Goal: Navigation & Orientation: Find specific page/section

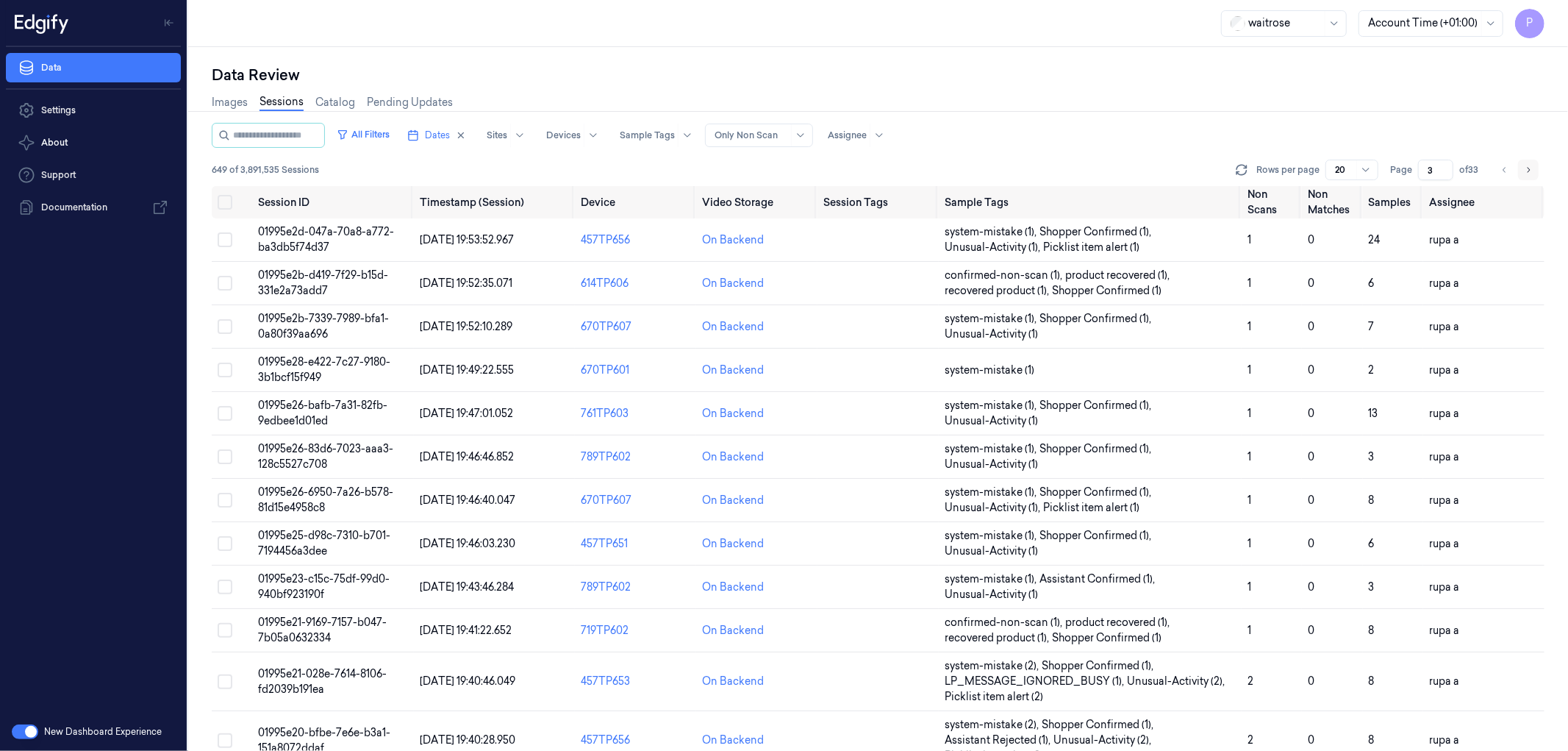
click at [1533, 171] on button "Go to next page" at bounding box center [1528, 169] width 20 height 20
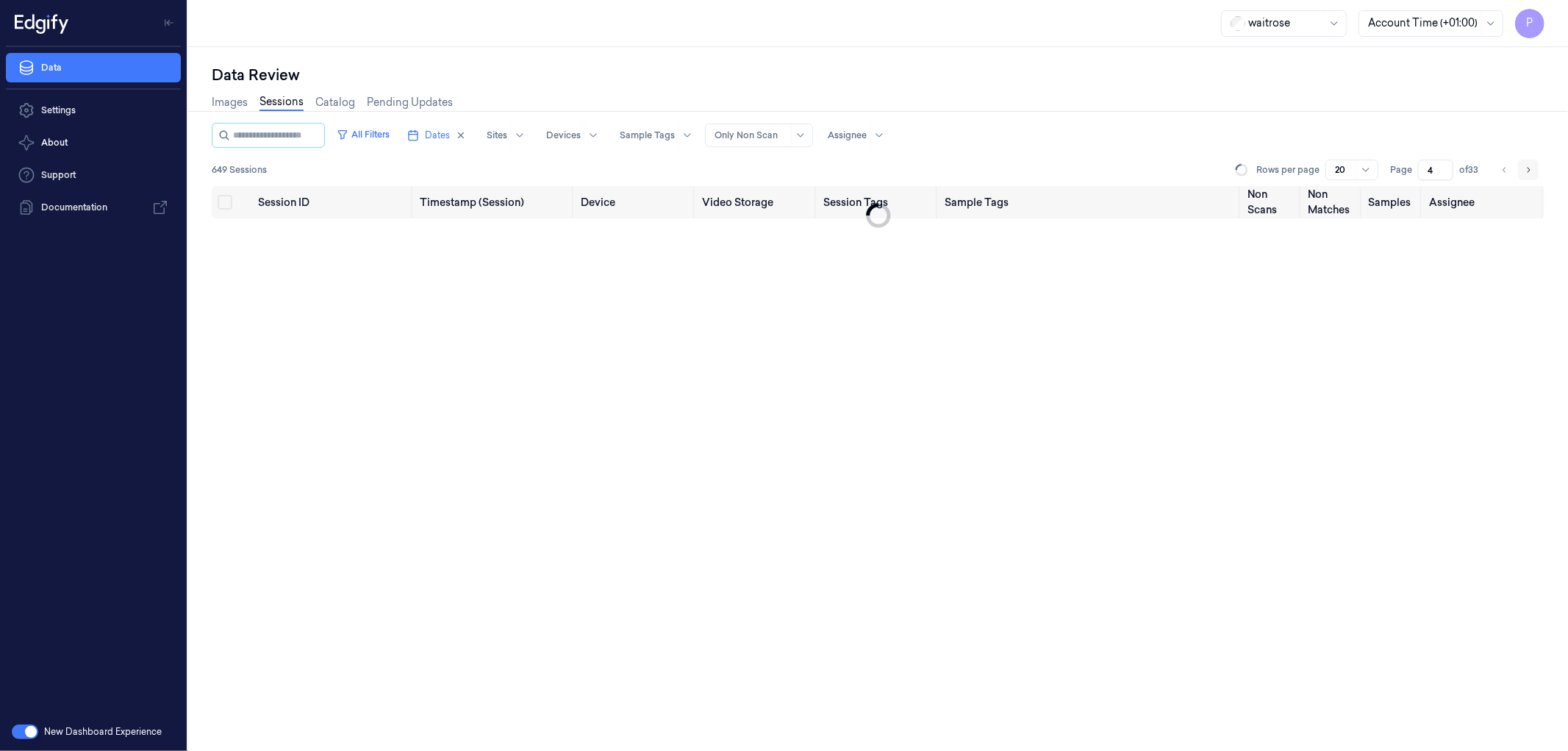
click at [1532, 171] on icon "Go to next page" at bounding box center [1529, 169] width 9 height 11
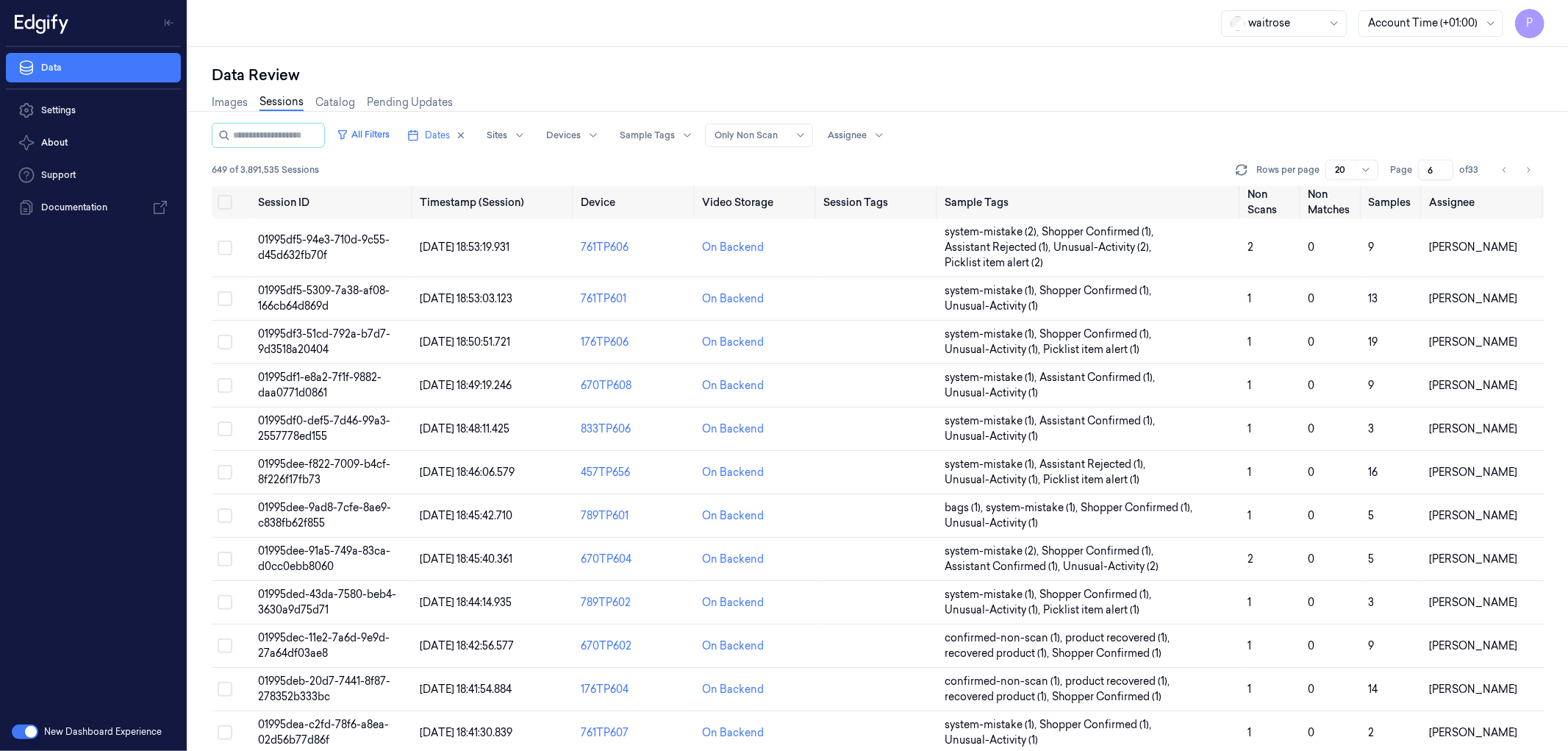
drag, startPoint x: 1436, startPoint y: 166, endPoint x: 1427, endPoint y: 166, distance: 9.0
click at [1427, 166] on input "6" at bounding box center [1436, 169] width 35 height 20
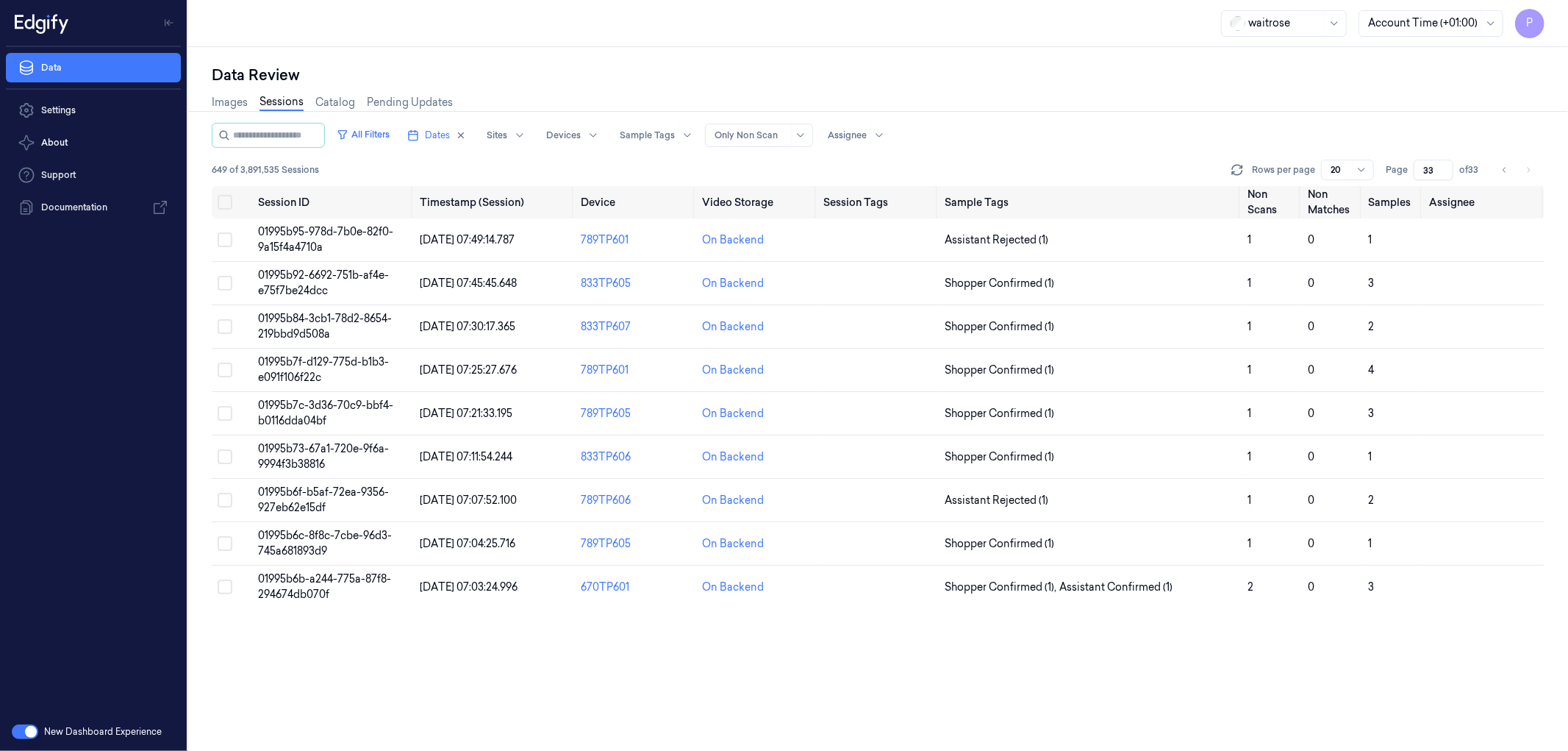
click at [1295, 91] on div "Images Sessions Catalog Pending Updates" at bounding box center [878, 103] width 1333 height 38
click at [1508, 172] on icon "Go to previous page" at bounding box center [1505, 169] width 9 height 11
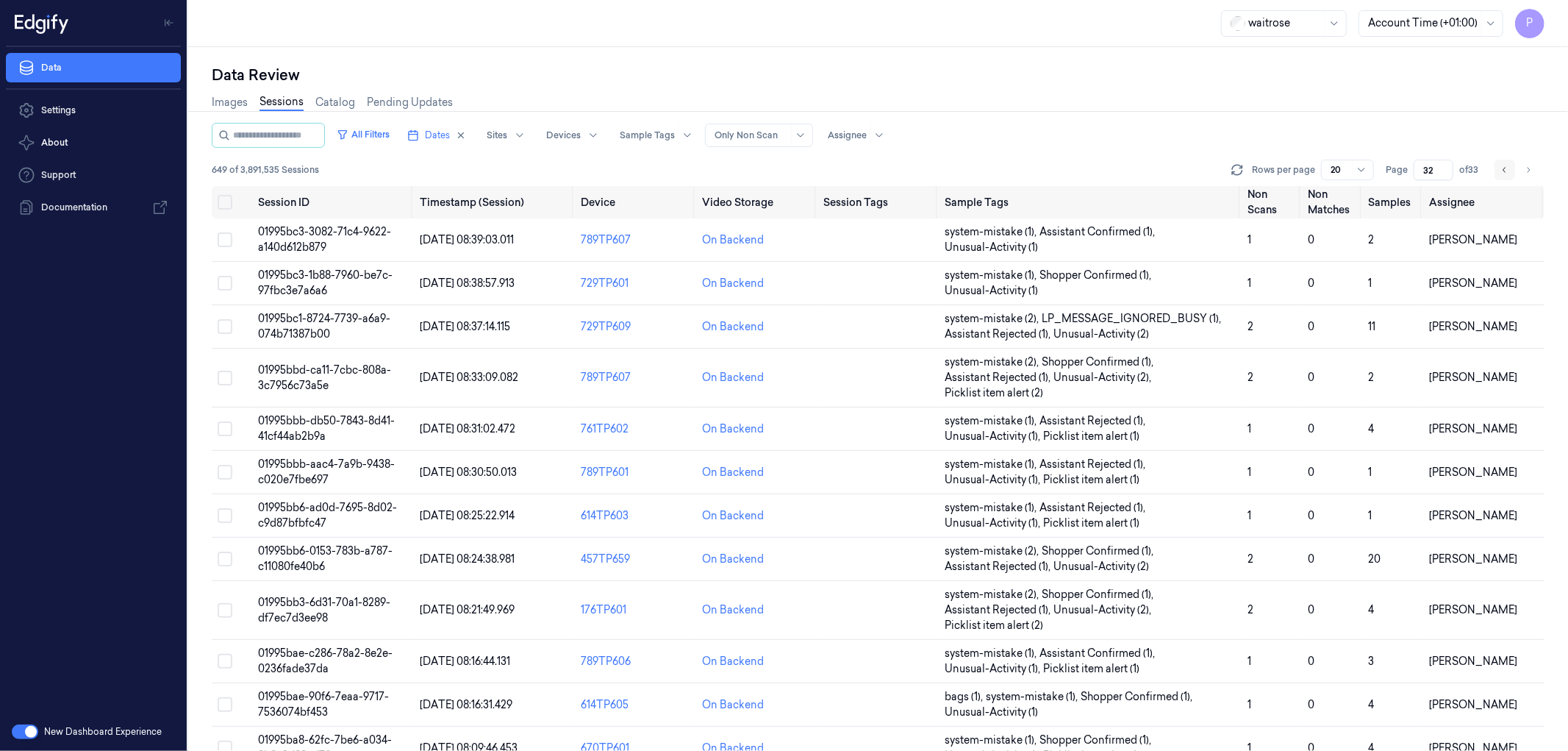
click at [1501, 169] on icon "Go to previous page" at bounding box center [1505, 169] width 9 height 11
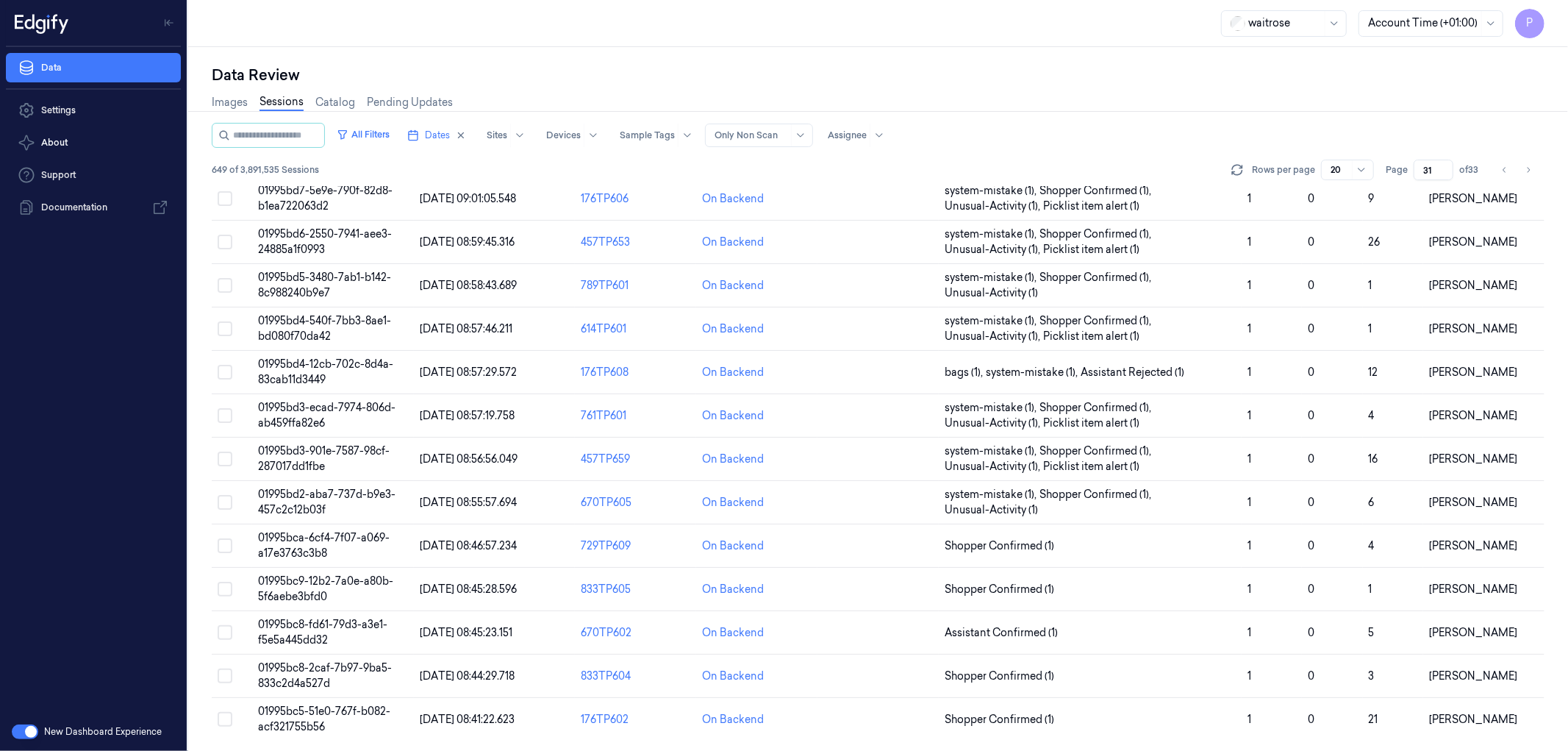
scroll to position [362, 0]
click at [1533, 170] on button "Go to next page" at bounding box center [1528, 169] width 20 height 20
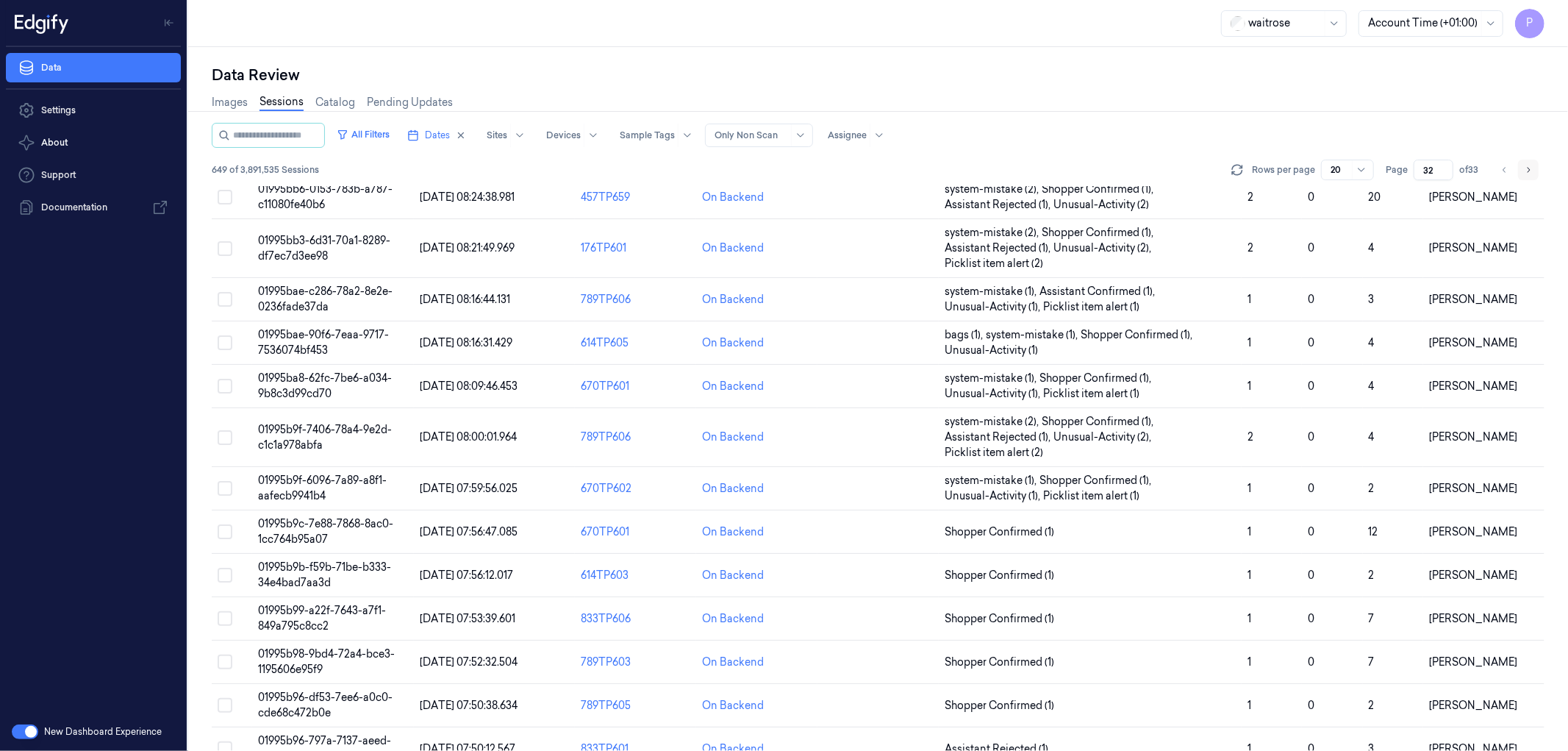
click at [1533, 170] on button "Go to next page" at bounding box center [1528, 169] width 20 height 20
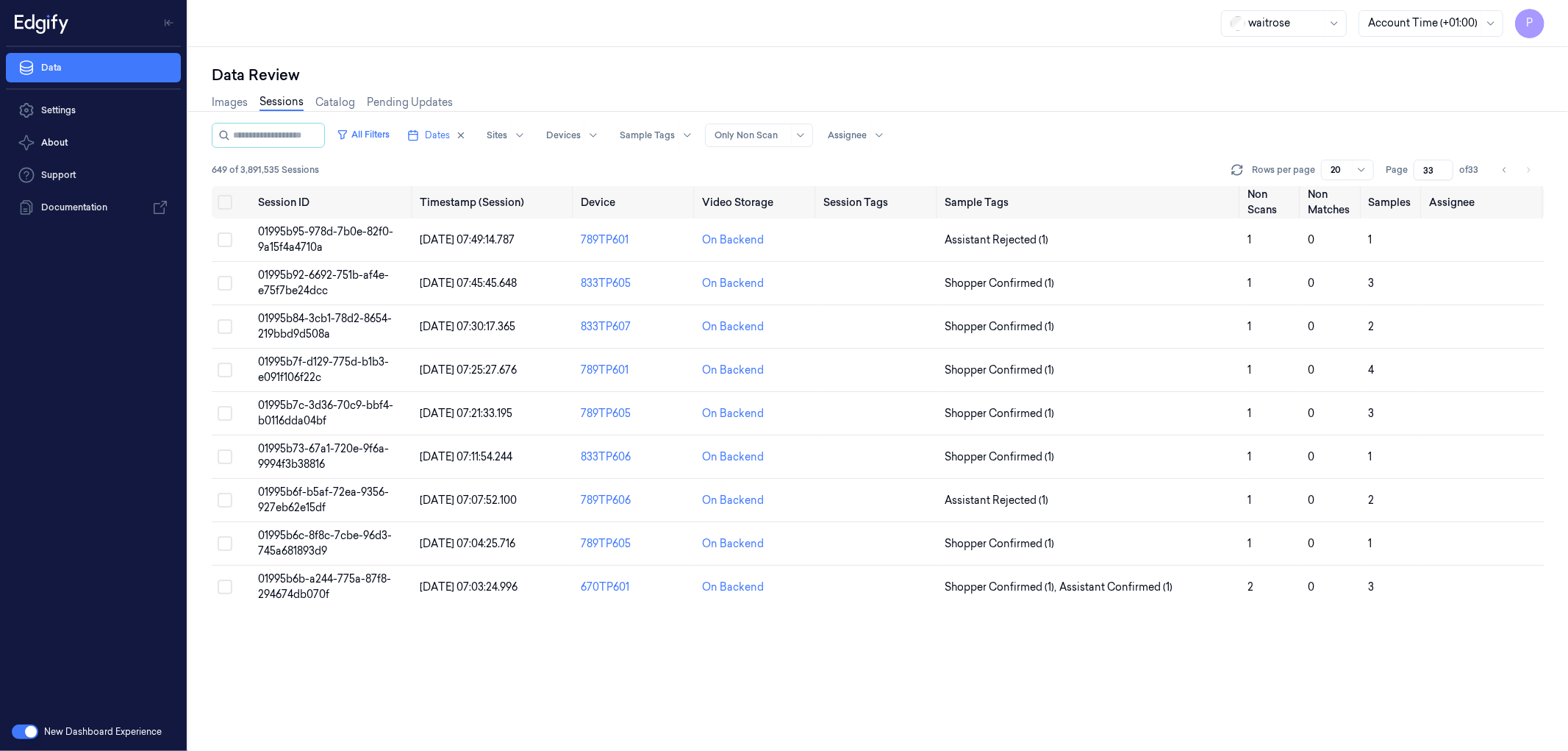
click at [1004, 61] on div "Data Review Images Sessions Catalog Pending Updates All Filters Dates Sites Dev…" at bounding box center [878, 399] width 1380 height 704
click at [1140, 74] on div "Data Review" at bounding box center [878, 74] width 1333 height 20
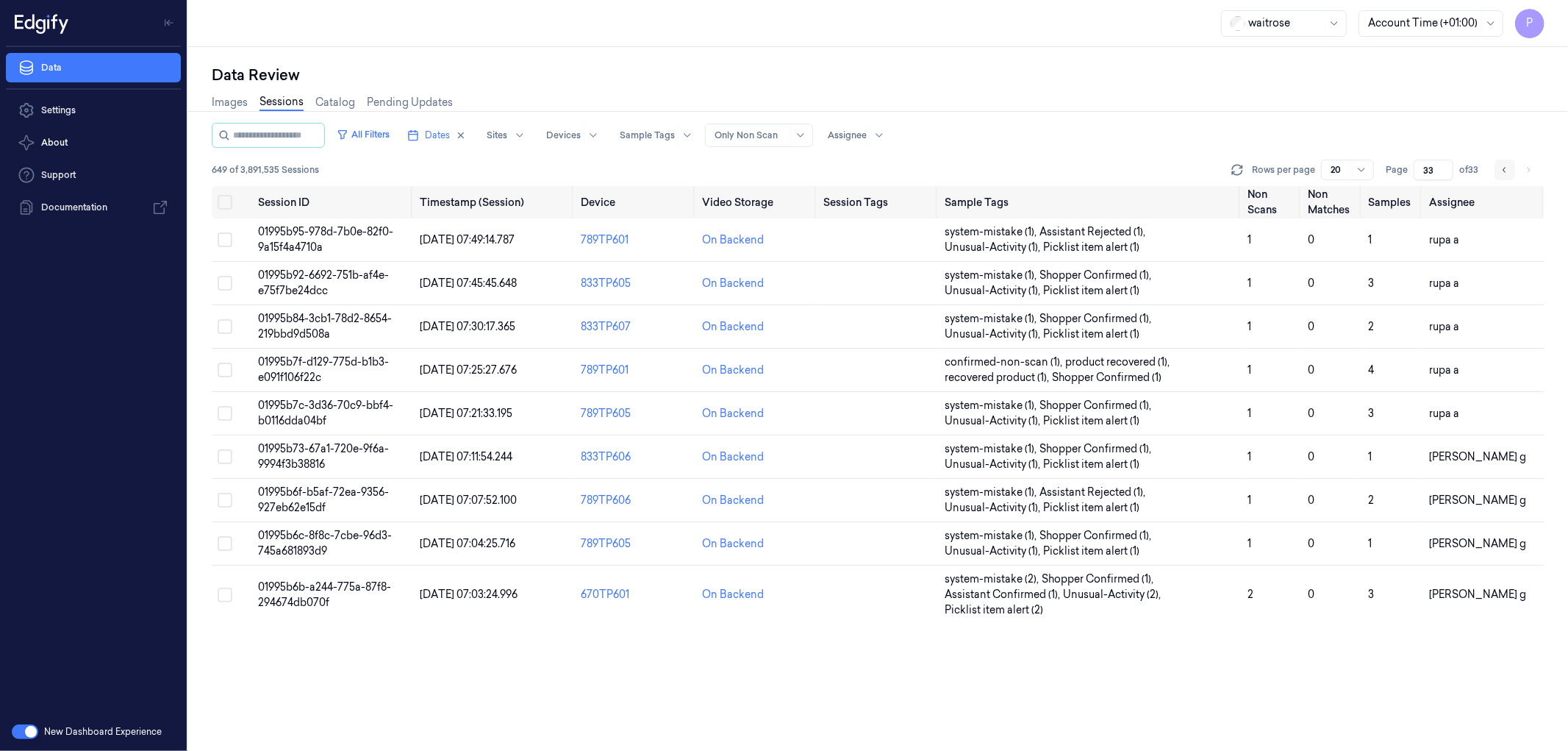
click at [1502, 170] on icon "Go to previous page" at bounding box center [1505, 169] width 9 height 11
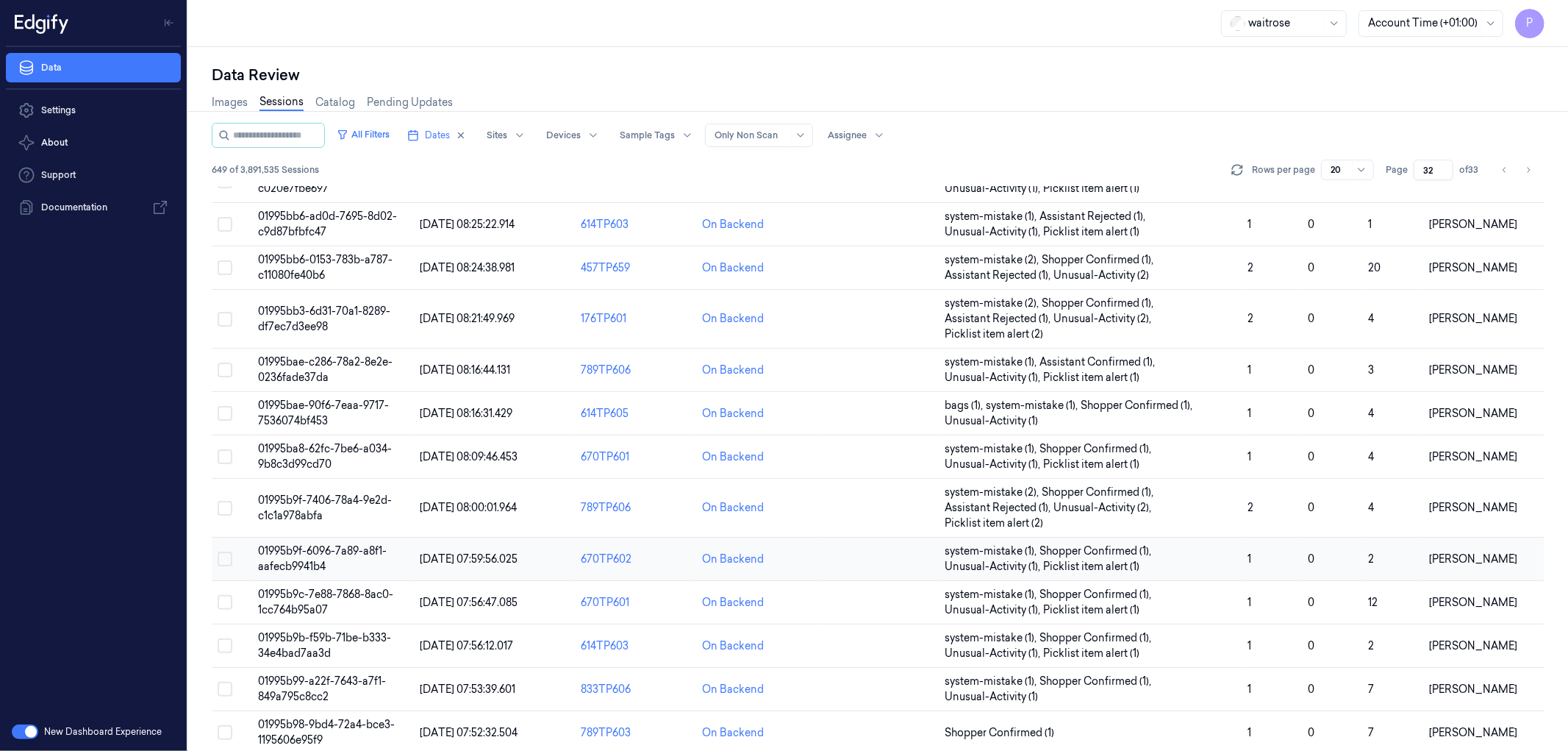
scroll to position [393, 0]
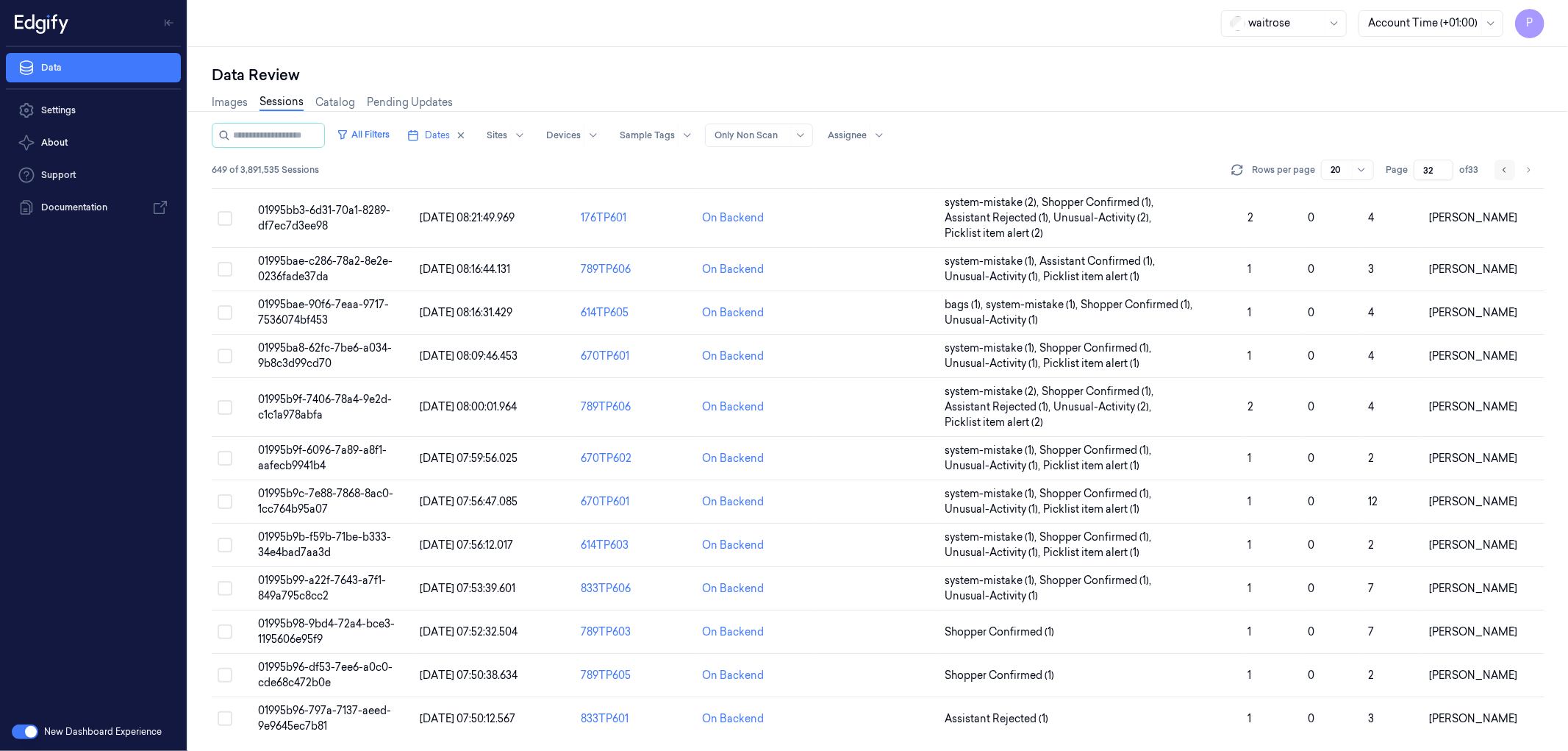
click at [1508, 166] on icon "Go to previous page" at bounding box center [1505, 169] width 9 height 11
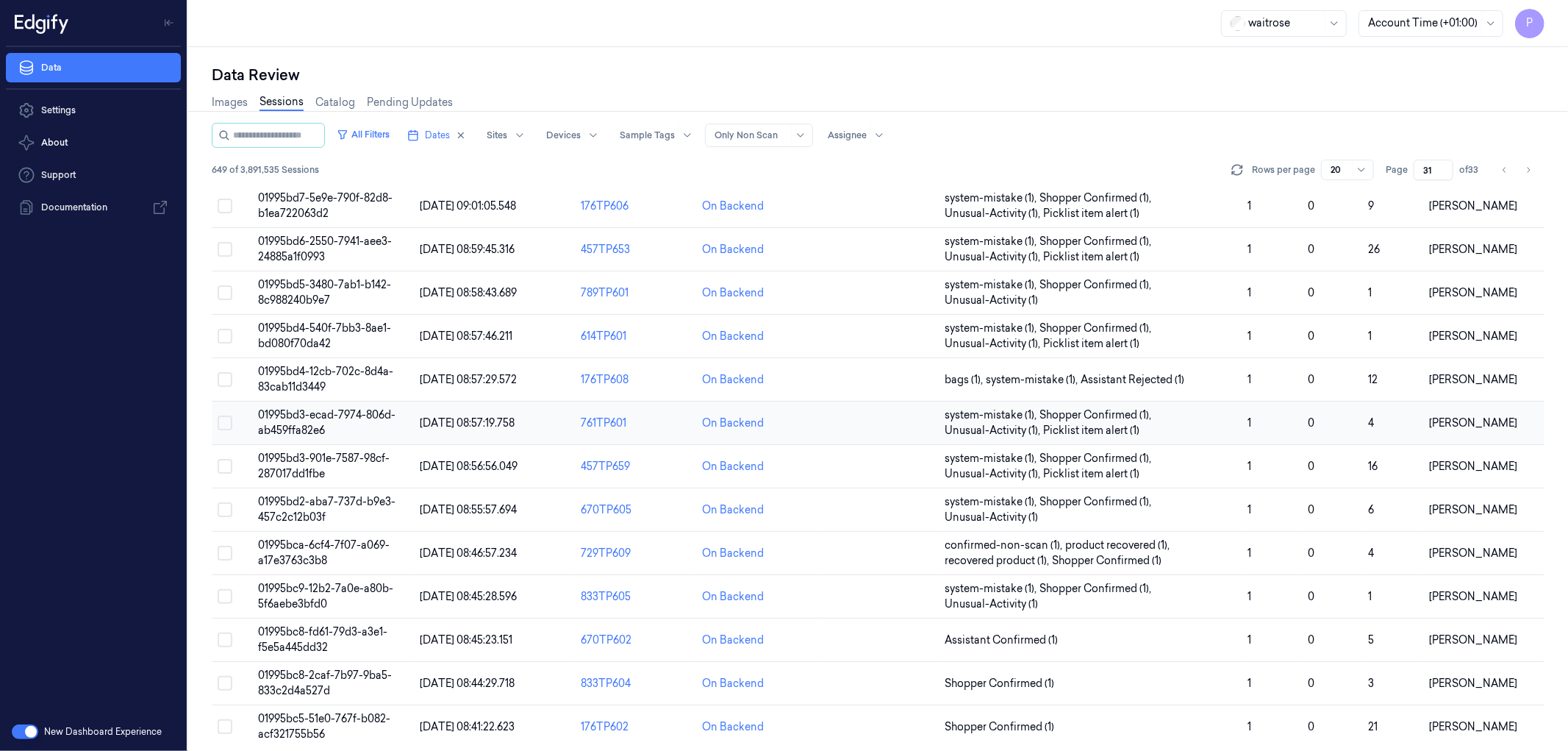
scroll to position [362, 0]
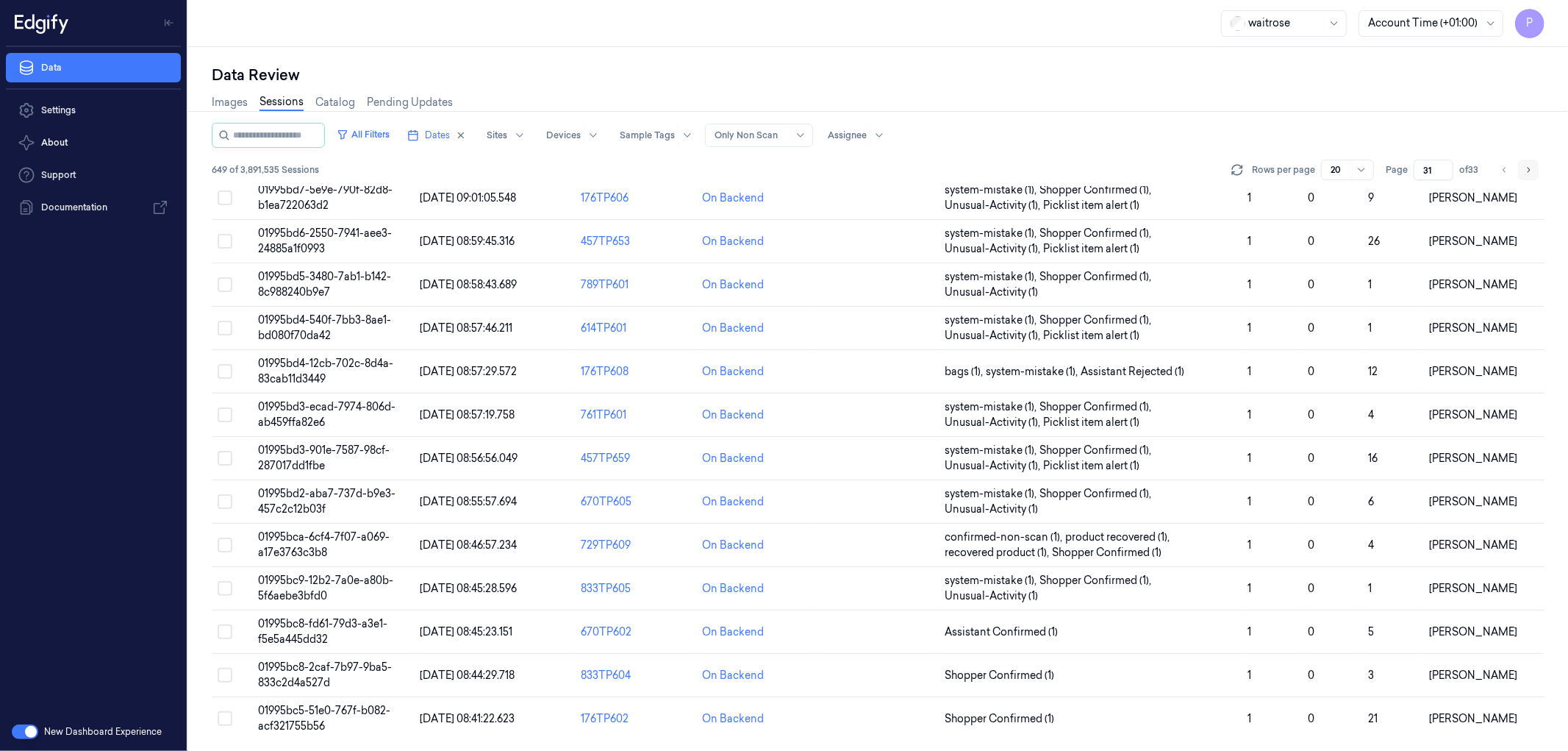
click at [1535, 172] on button "Go to next page" at bounding box center [1528, 169] width 20 height 20
type input "32"
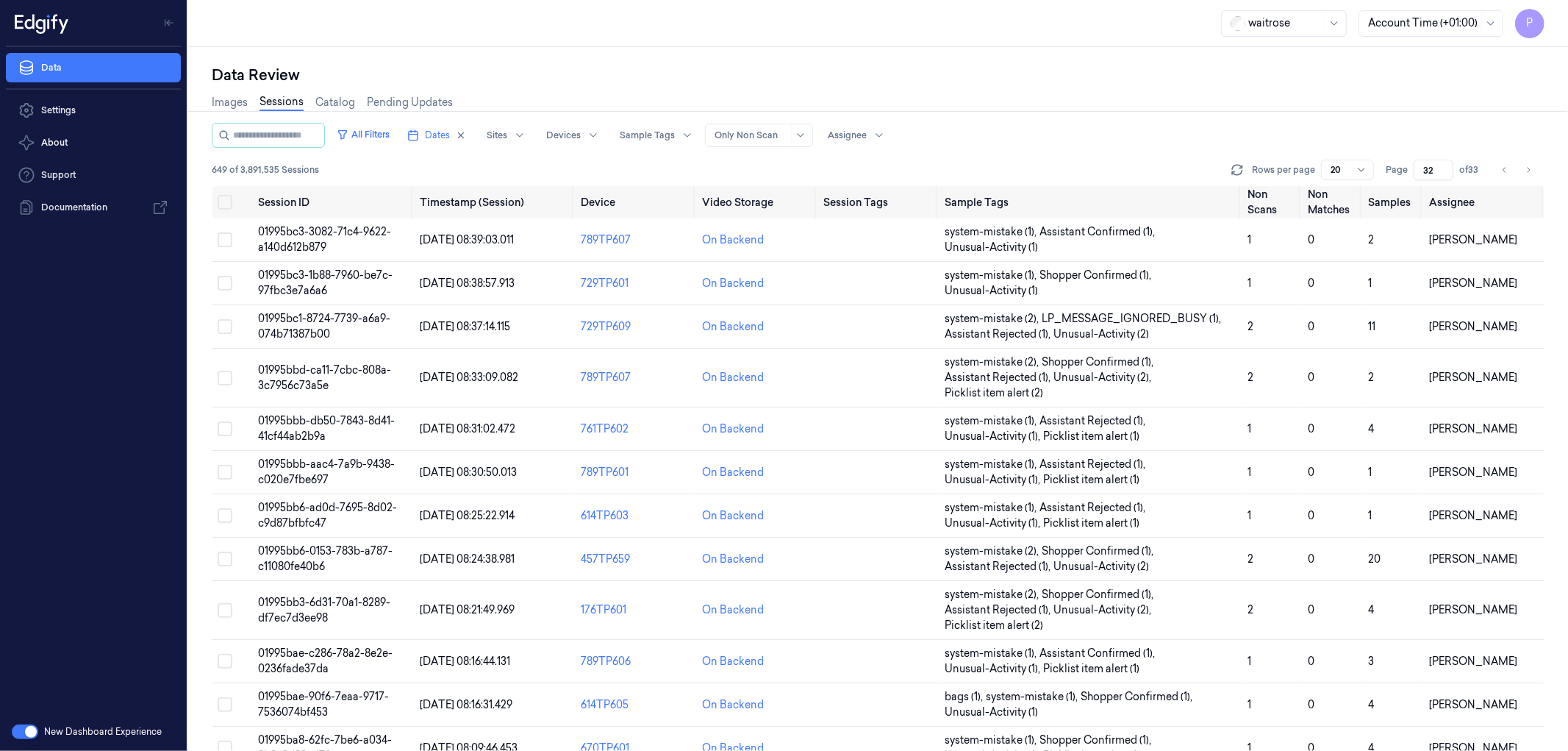
click at [1103, 81] on div "Data Review" at bounding box center [878, 74] width 1333 height 20
